Goal: Task Accomplishment & Management: Use online tool/utility

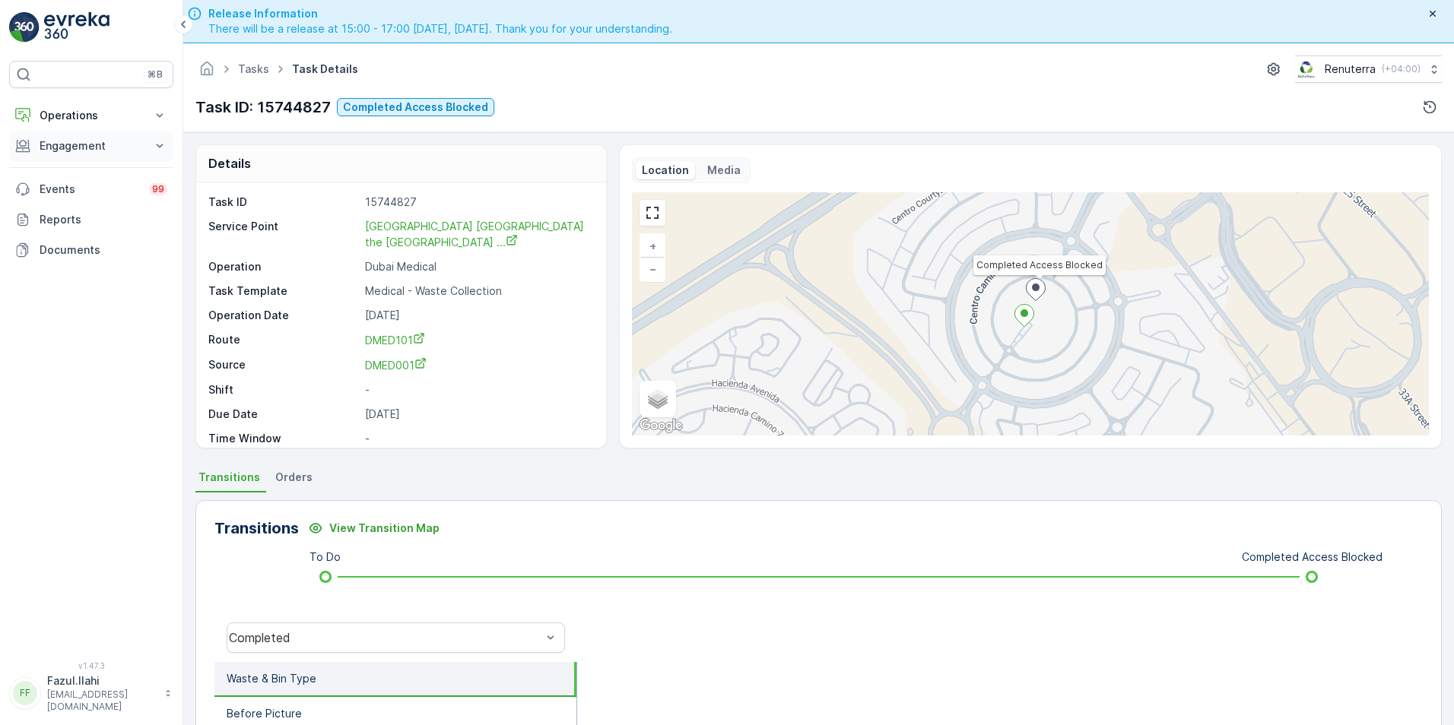
click at [76, 148] on p "Engagement" at bounding box center [91, 145] width 103 height 15
click at [68, 236] on p "Service Points" at bounding box center [76, 235] width 74 height 15
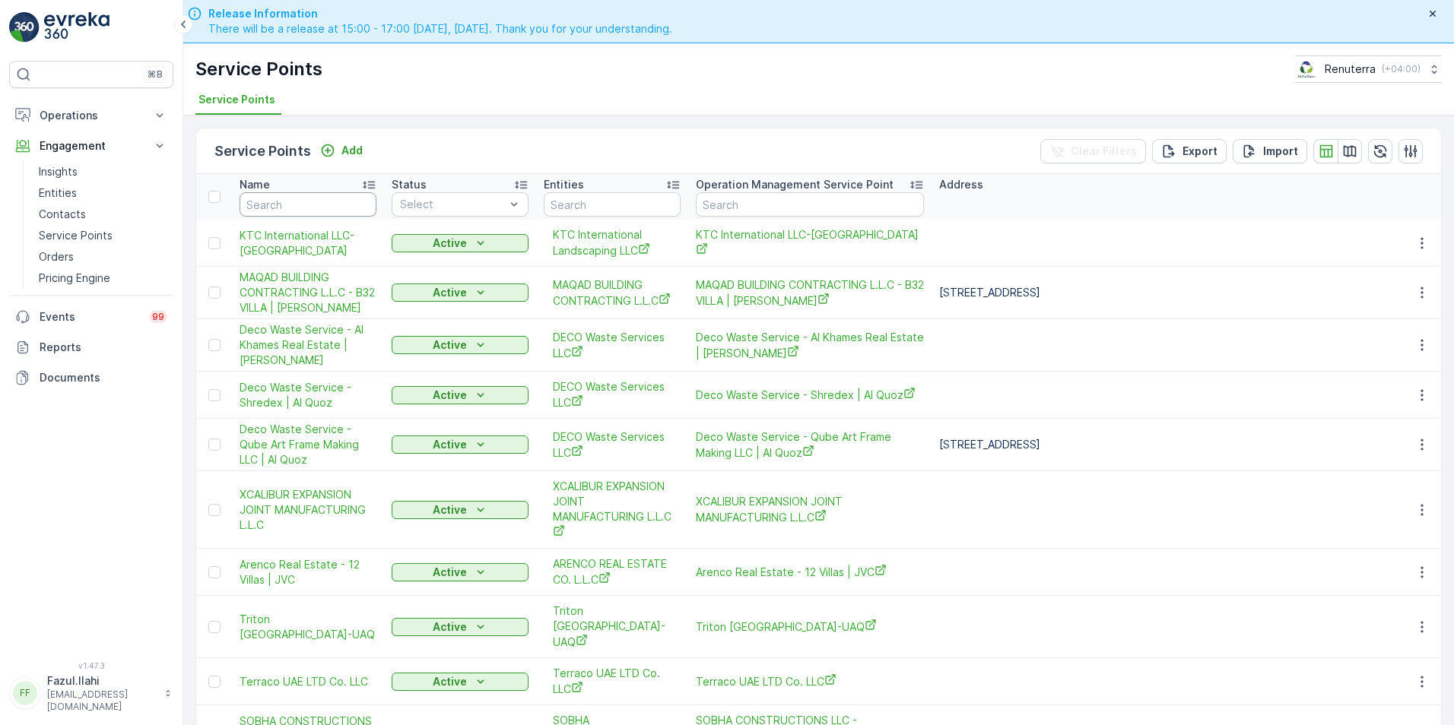
click at [294, 207] on input "text" at bounding box center [308, 204] width 137 height 24
type input "geo"
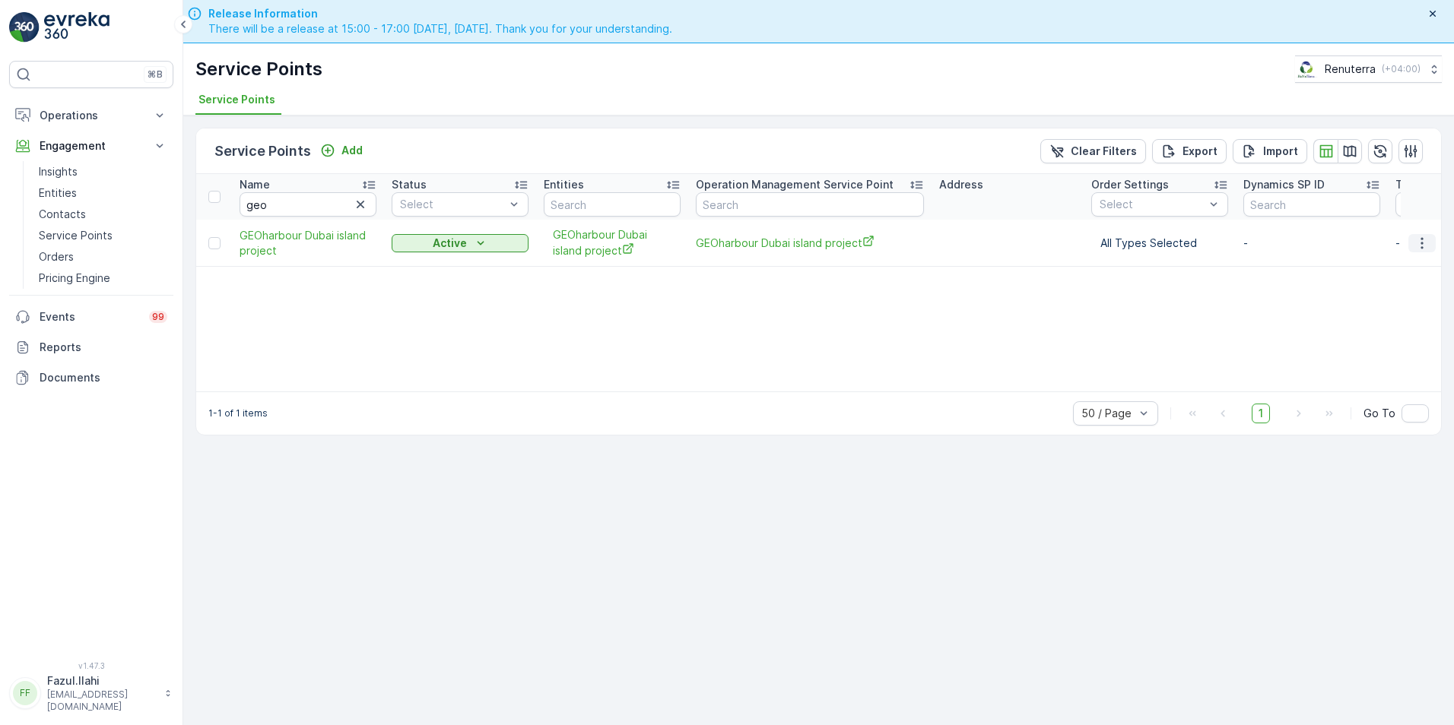
click at [1421, 243] on icon "button" at bounding box center [1421, 242] width 2 height 11
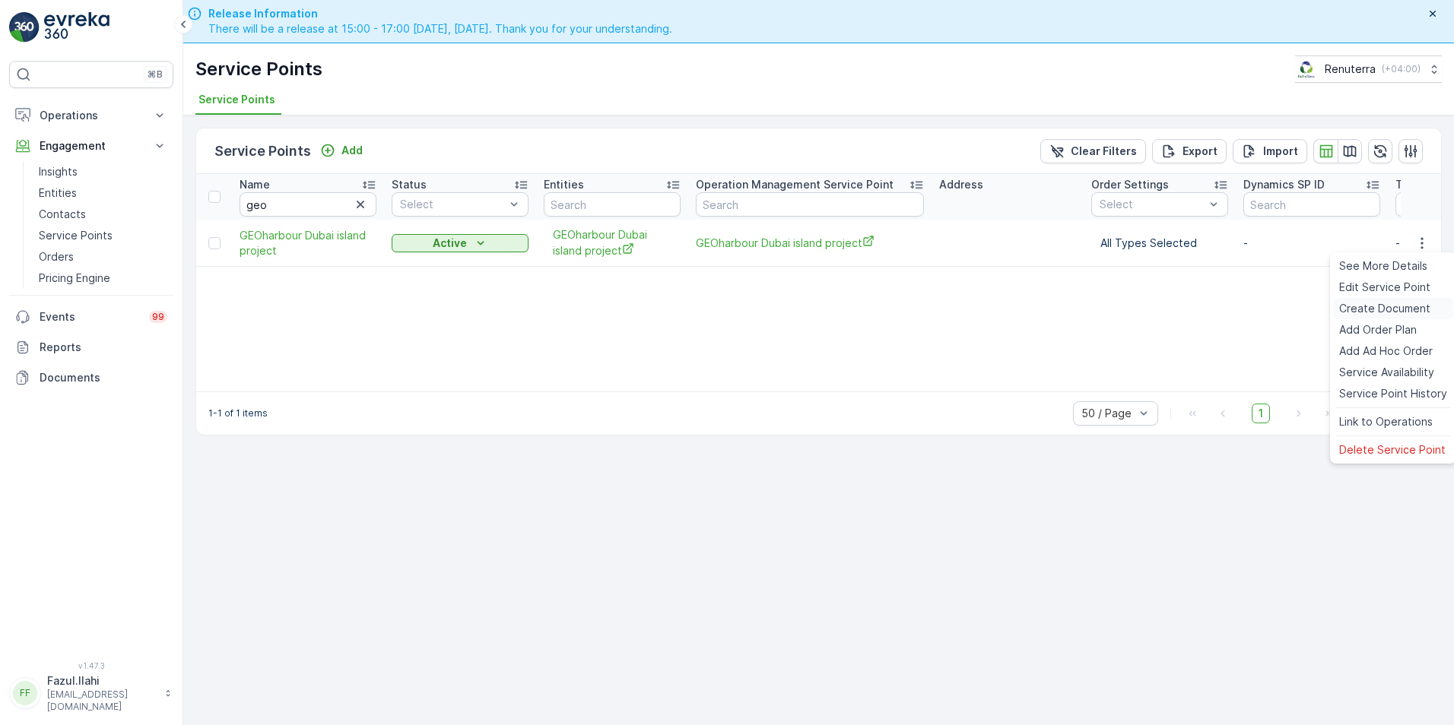
click at [1371, 304] on span "Create Document" at bounding box center [1384, 308] width 91 height 15
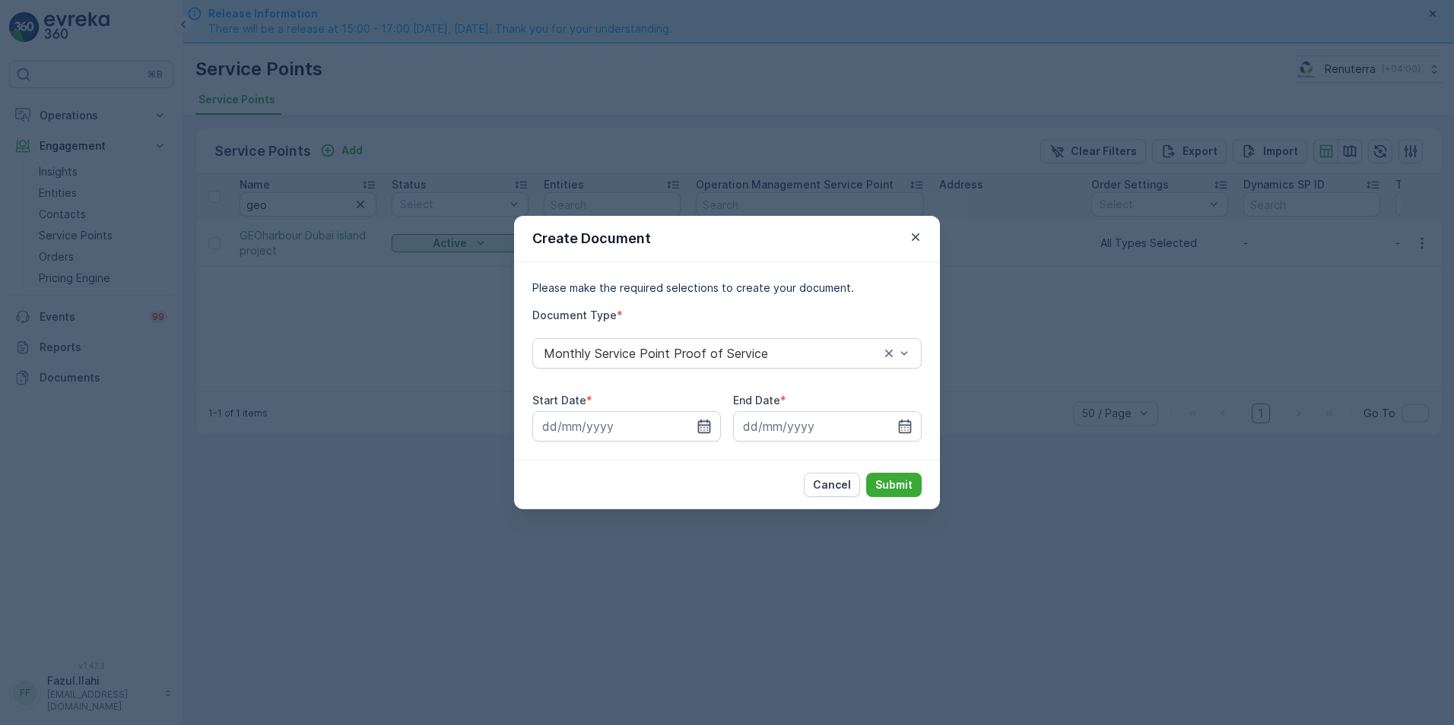
click at [704, 427] on icon "button" at bounding box center [704, 427] width 13 height 14
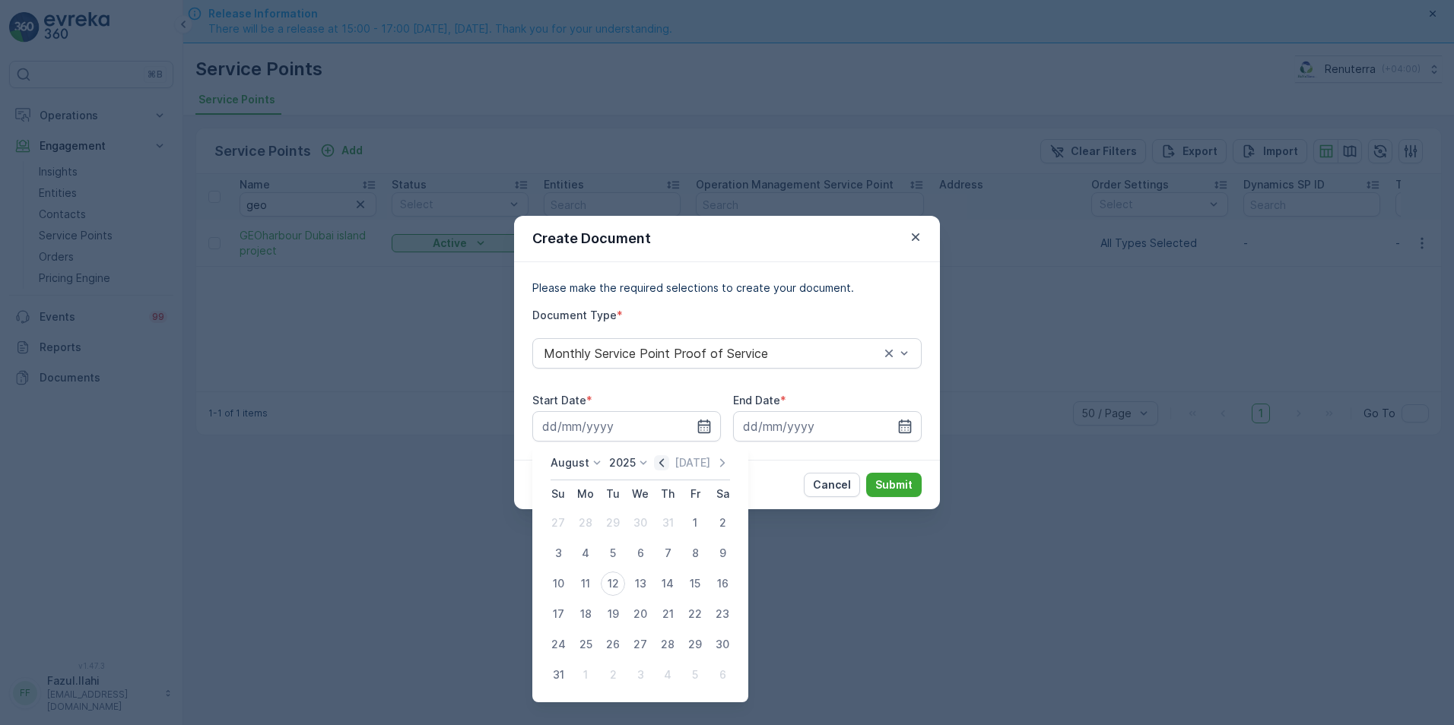
click at [667, 467] on icon "button" at bounding box center [661, 462] width 15 height 15
click at [606, 521] on div "1" at bounding box center [613, 523] width 24 height 24
type input "[DATE]"
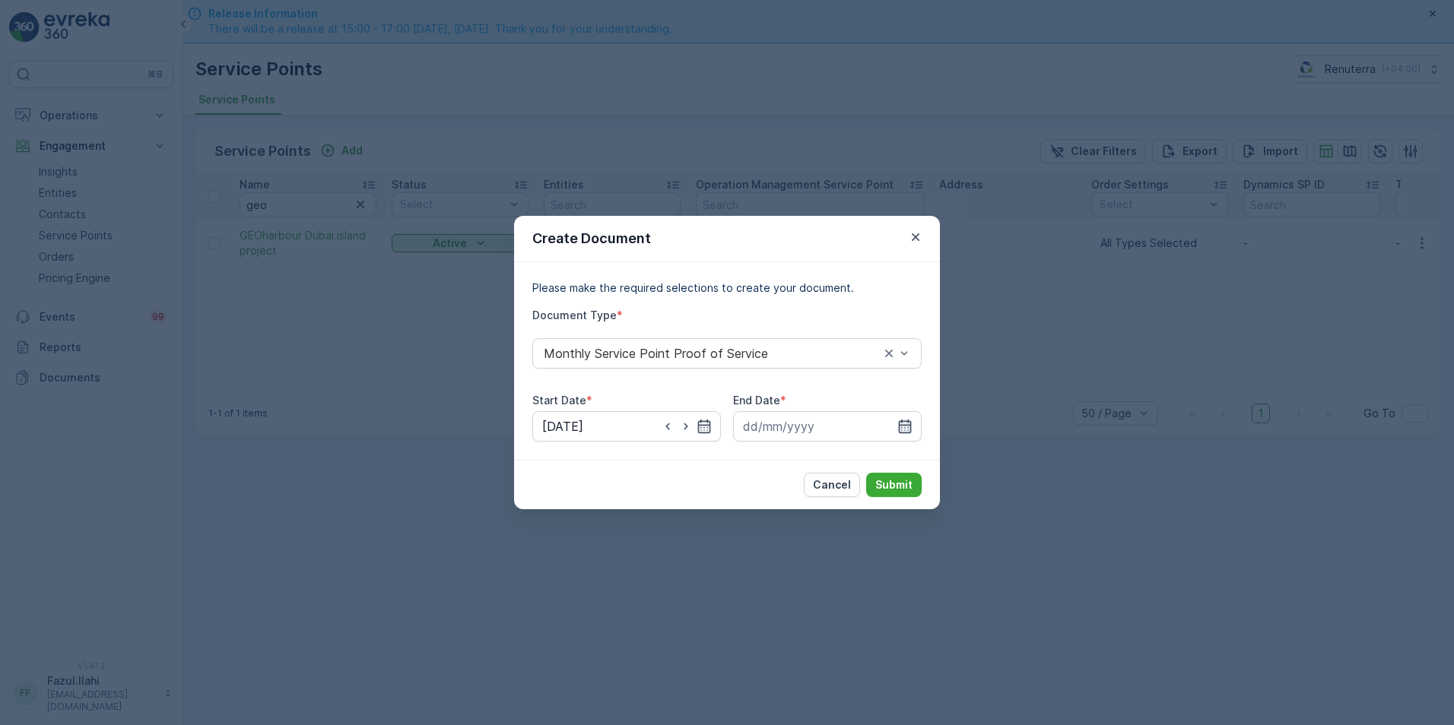
click at [904, 429] on icon "button" at bounding box center [904, 426] width 15 height 15
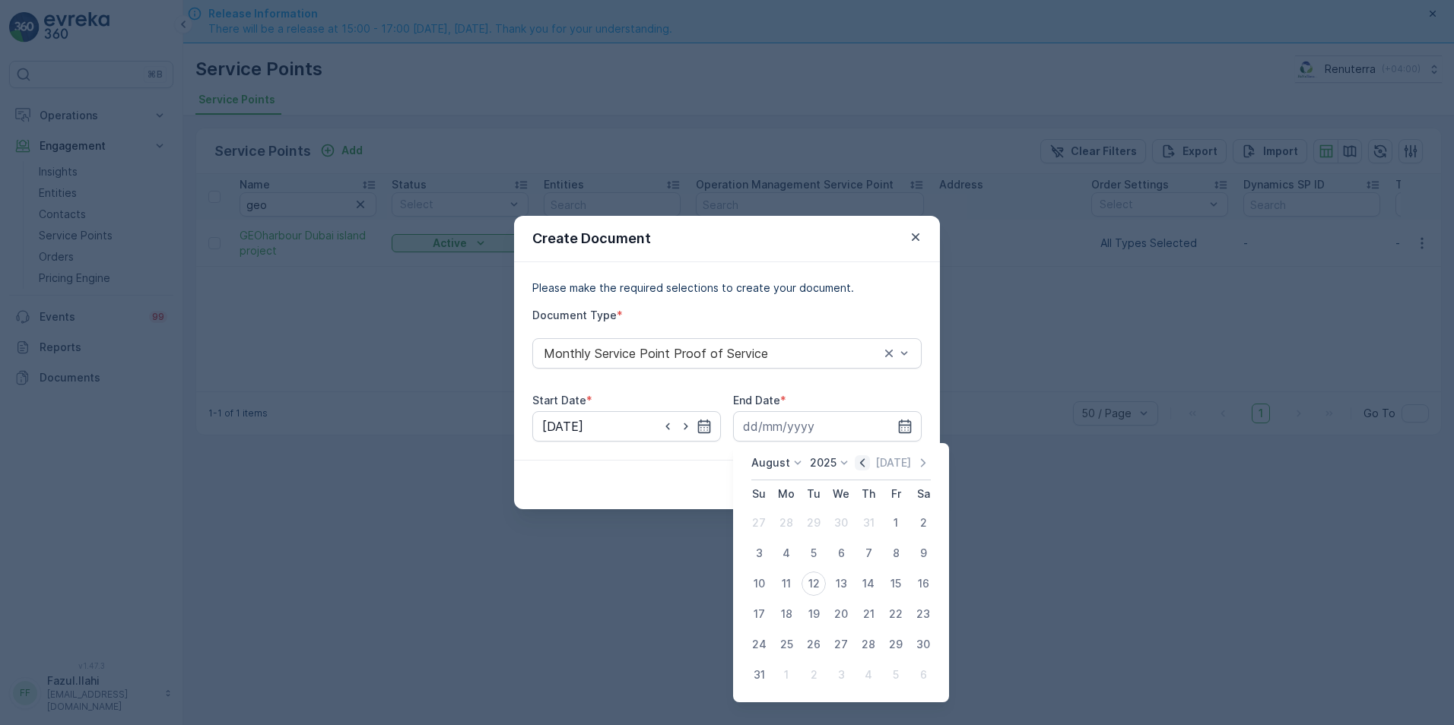
click at [865, 464] on icon "button" at bounding box center [862, 463] width 5 height 8
click at [863, 645] on div "31" at bounding box center [868, 645] width 24 height 24
type input "[DATE]"
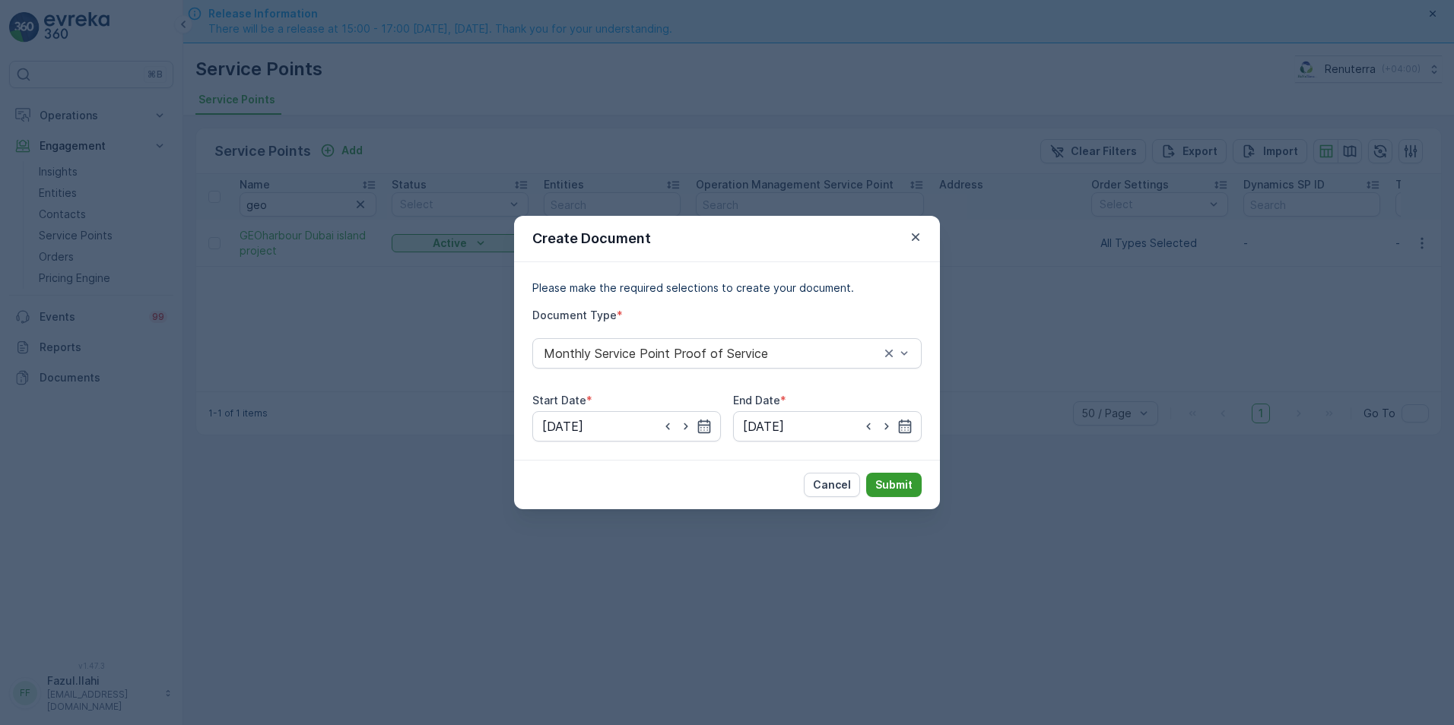
click at [881, 480] on p "Submit" at bounding box center [893, 485] width 37 height 15
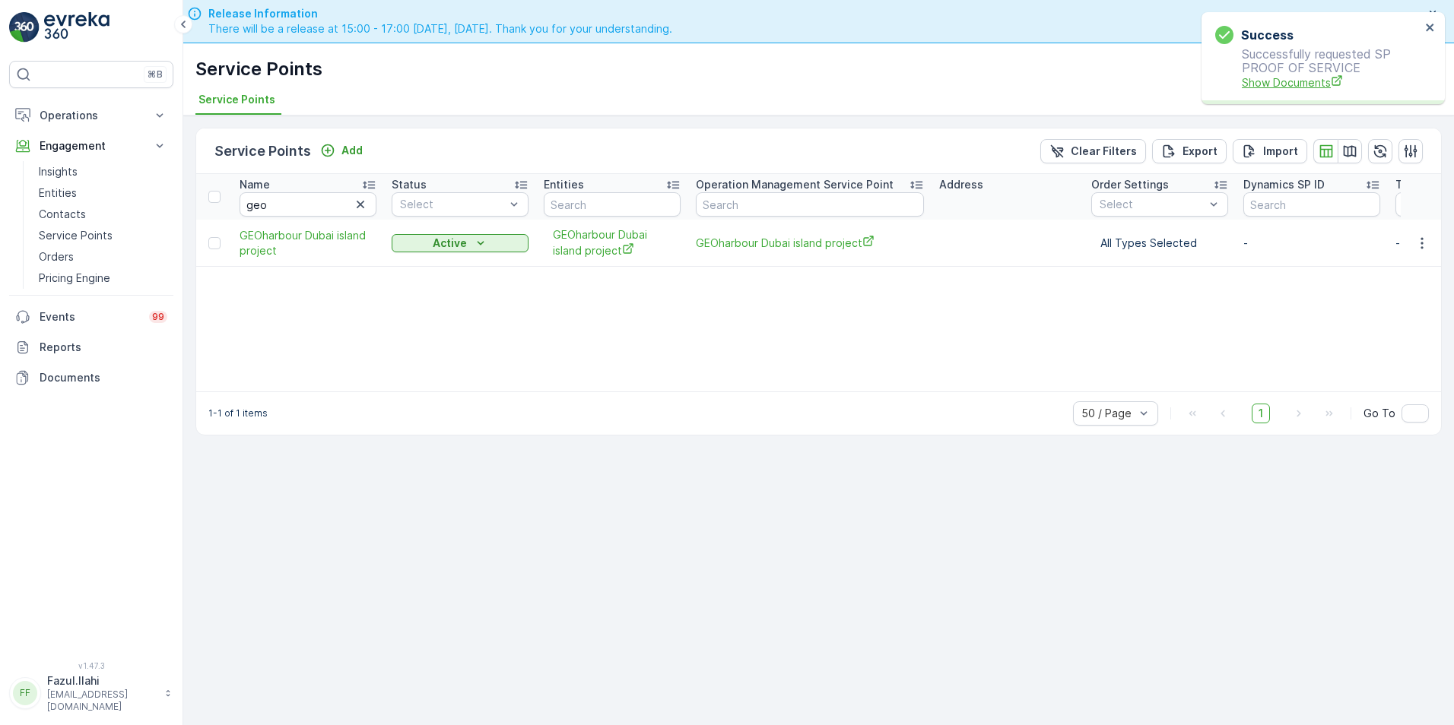
click at [1276, 82] on span "Show Documents" at bounding box center [1331, 83] width 179 height 16
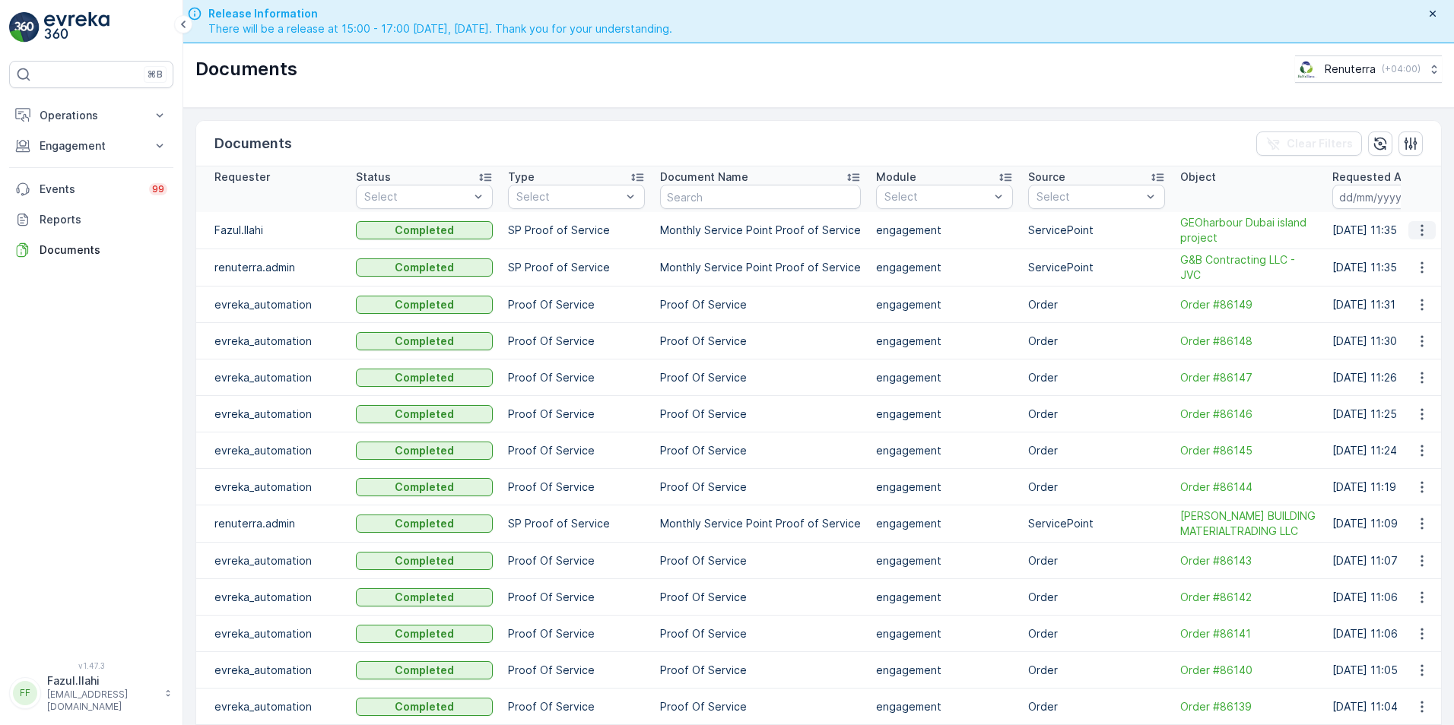
click at [1417, 227] on icon "button" at bounding box center [1421, 230] width 15 height 15
click at [1418, 251] on span "See Details" at bounding box center [1417, 253] width 59 height 15
